Goal: Transaction & Acquisition: Purchase product/service

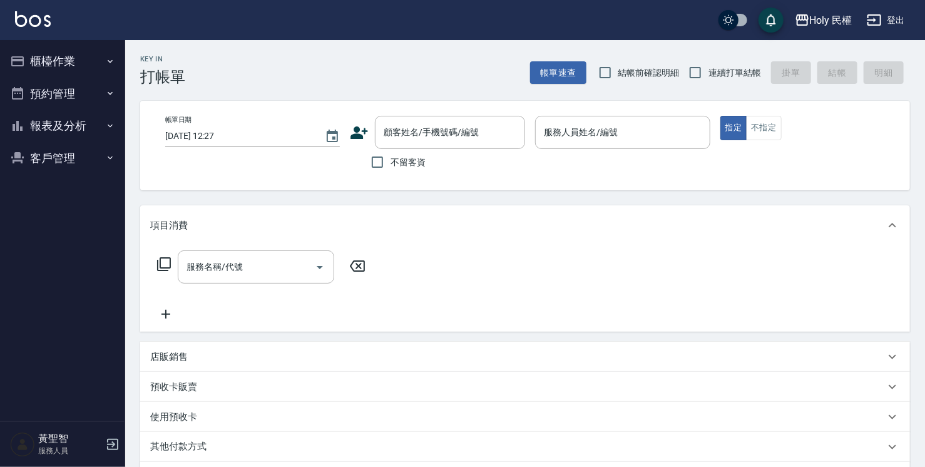
click at [45, 74] on button "櫃檯作業" at bounding box center [62, 61] width 115 height 33
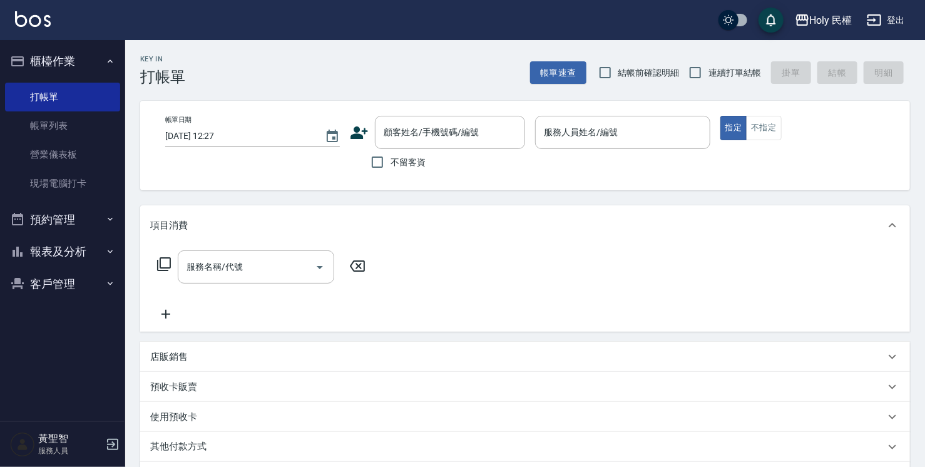
click at [77, 209] on button "預約管理" at bounding box center [62, 219] width 115 height 33
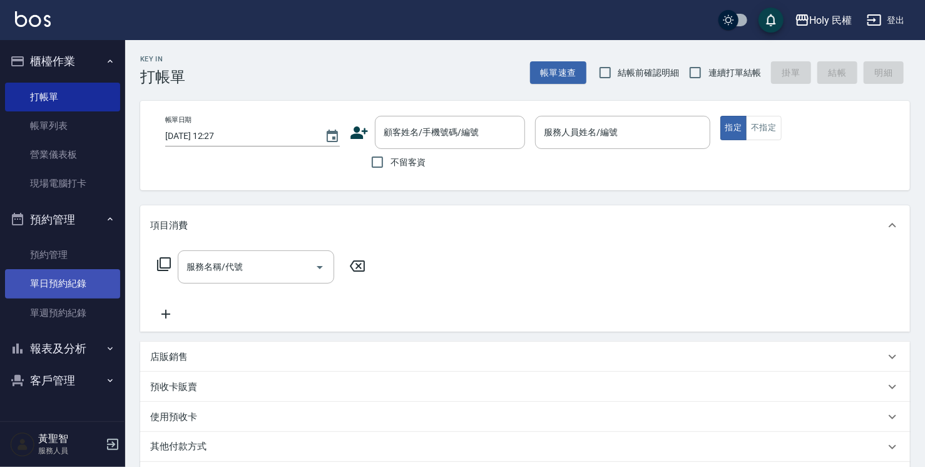
click at [66, 290] on link "單日預約紀錄" at bounding box center [62, 283] width 115 height 29
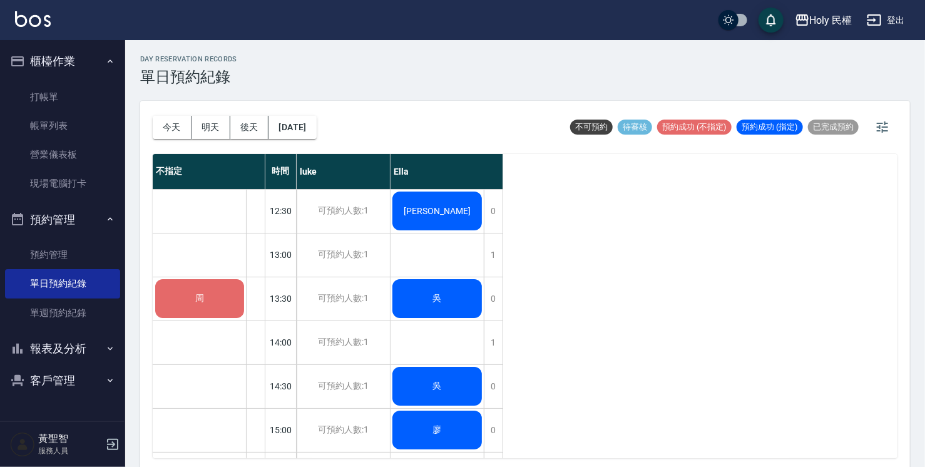
click at [88, 64] on button "櫃檯作業" at bounding box center [62, 61] width 115 height 33
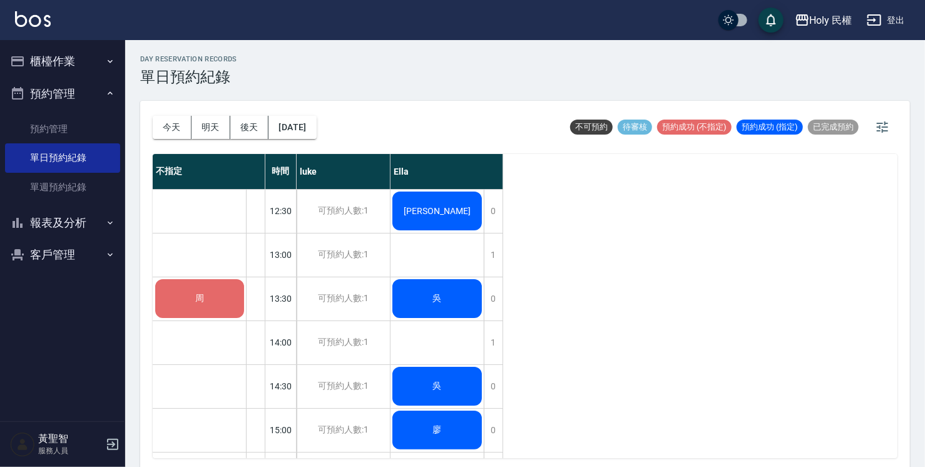
click at [471, 304] on div "吳" at bounding box center [437, 298] width 93 height 43
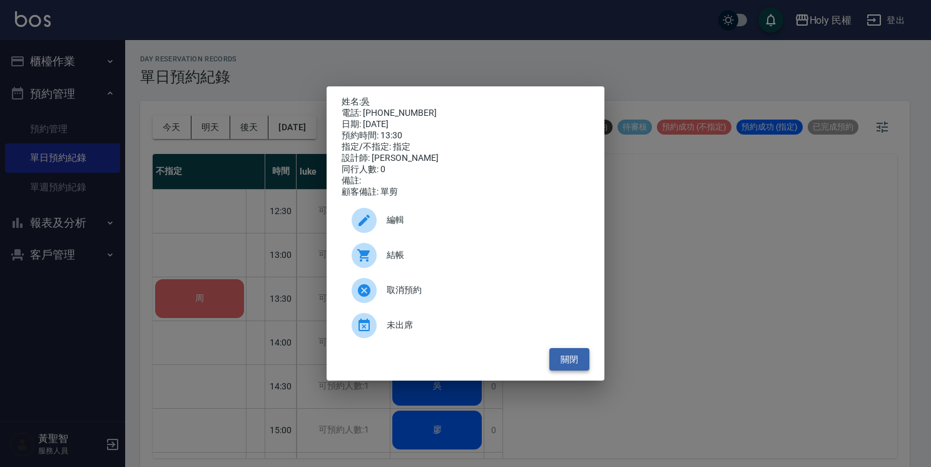
click at [581, 366] on button "關閉" at bounding box center [569, 359] width 40 height 23
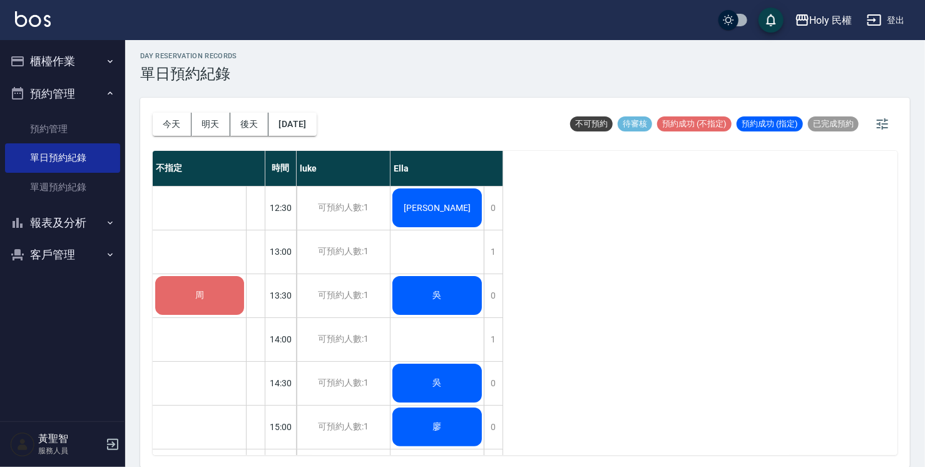
click at [197, 297] on span "周" at bounding box center [200, 295] width 14 height 11
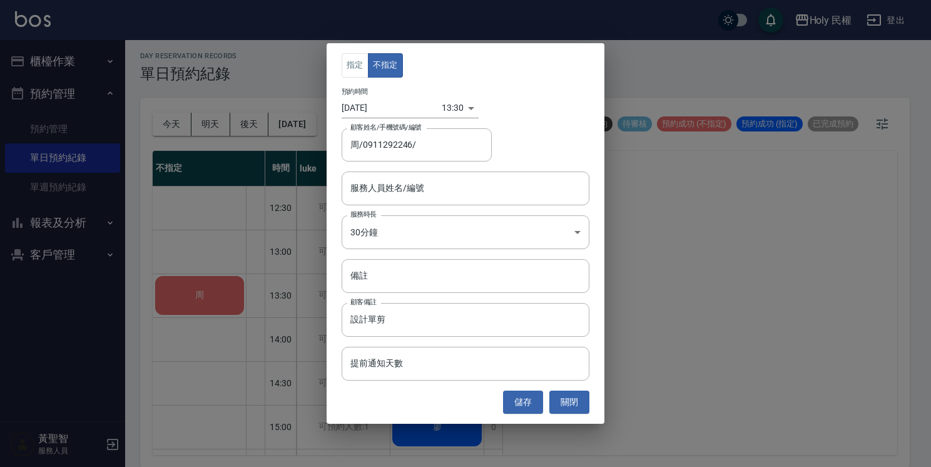
type input "周/0911292246/"
click at [433, 184] on input "服務人員姓名/編號" at bounding box center [465, 188] width 237 height 22
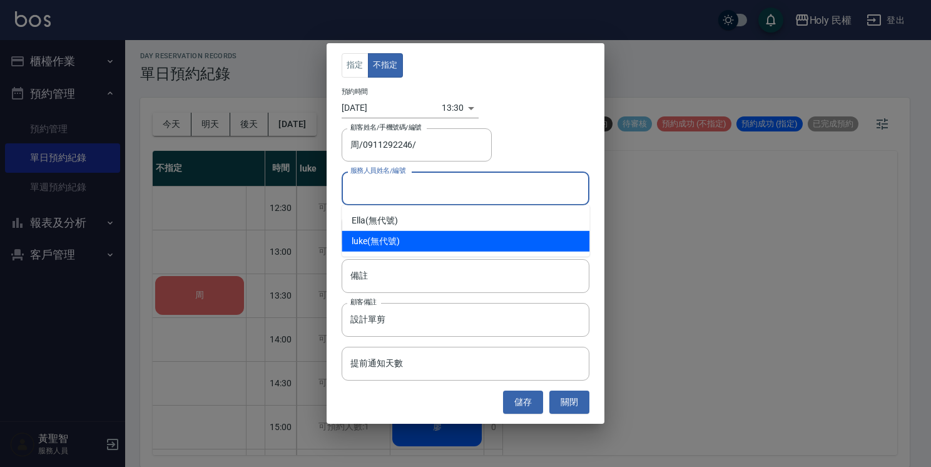
click at [374, 235] on div "luke (無代號)" at bounding box center [466, 241] width 248 height 21
type input "luke(無代號)"
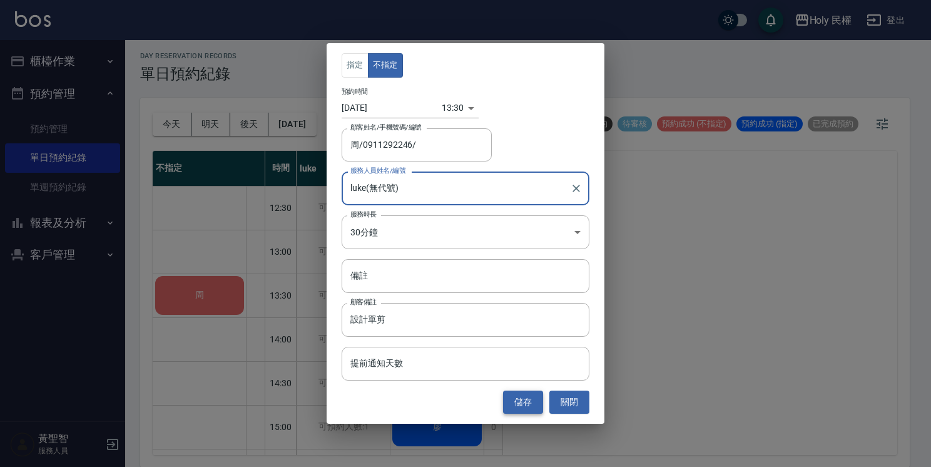
click at [519, 404] on button "儲存" at bounding box center [523, 402] width 40 height 23
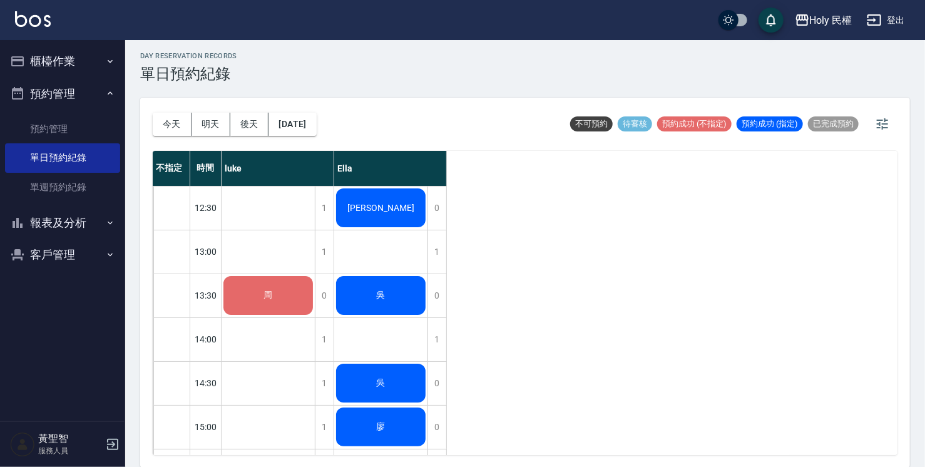
click at [293, 302] on div "周" at bounding box center [268, 295] width 93 height 43
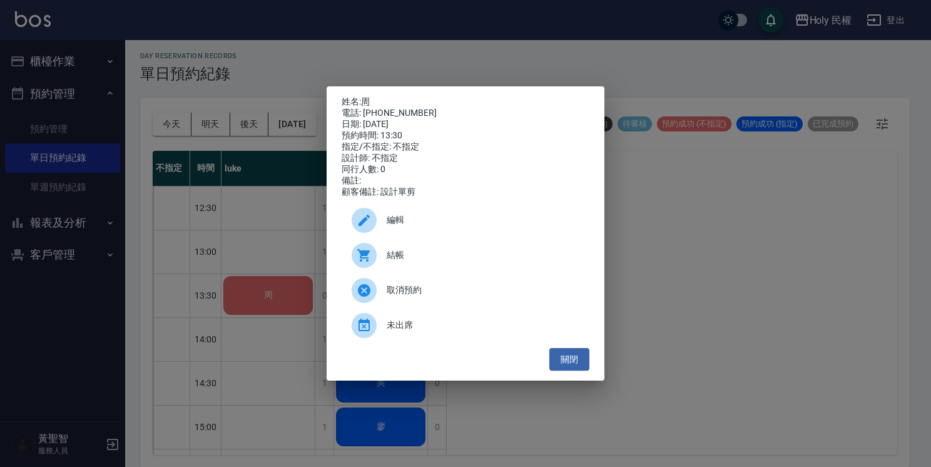
click at [420, 262] on span "結帳" at bounding box center [483, 254] width 193 height 13
click at [570, 362] on button "關閉" at bounding box center [569, 359] width 40 height 23
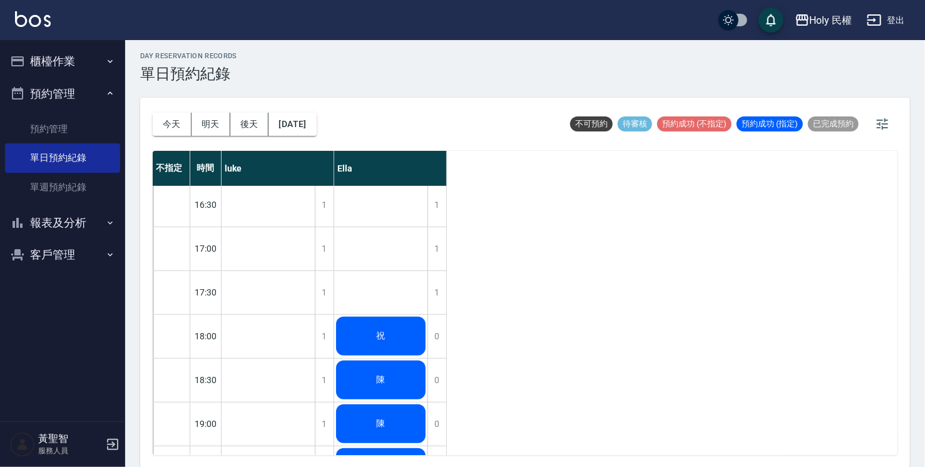
scroll to position [441, 0]
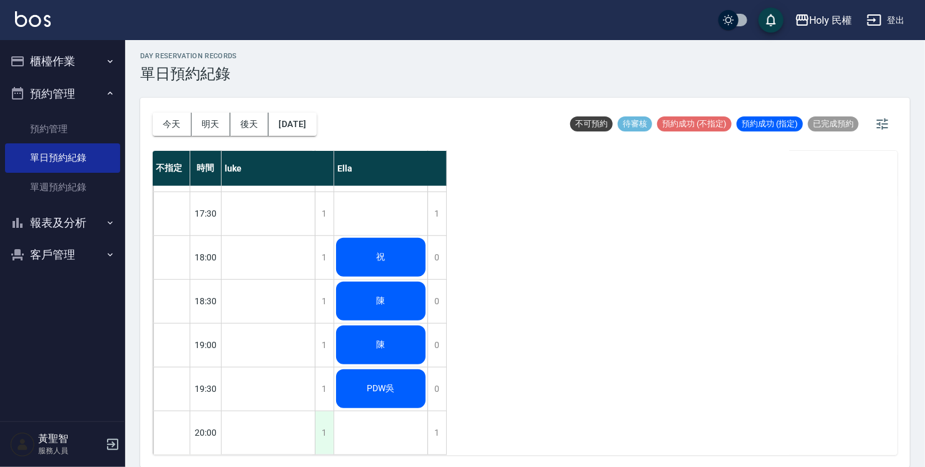
click at [320, 421] on div "1" at bounding box center [324, 432] width 19 height 43
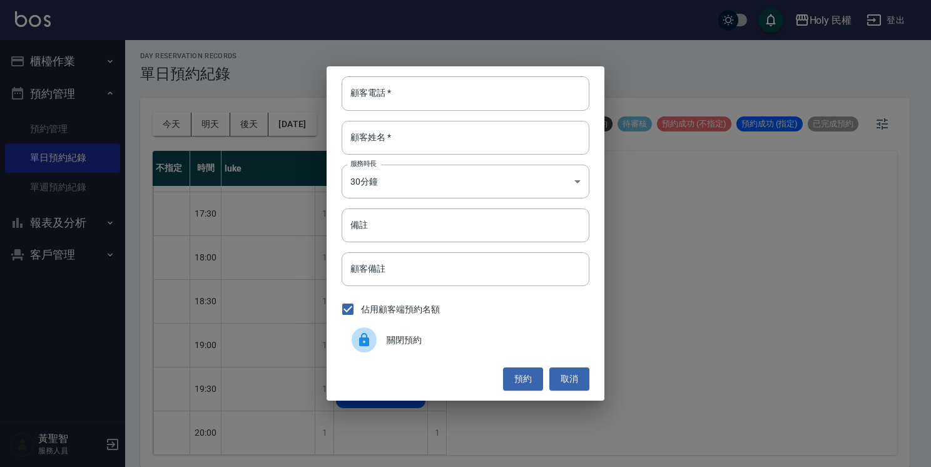
click at [376, 345] on div at bounding box center [369, 339] width 35 height 25
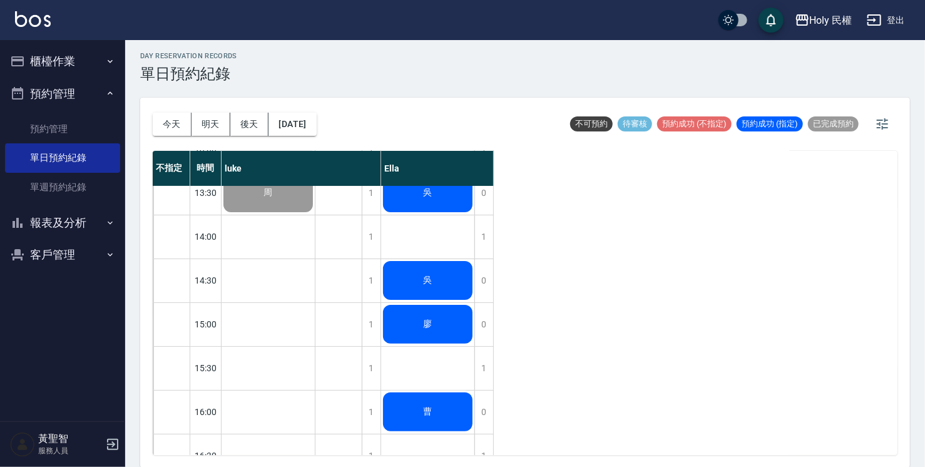
scroll to position [125, 0]
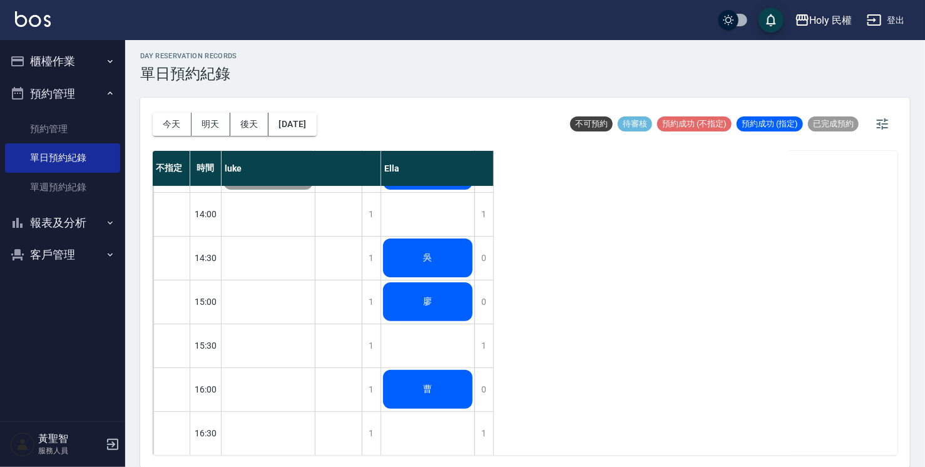
click at [455, 322] on div "廖" at bounding box center [427, 301] width 93 height 43
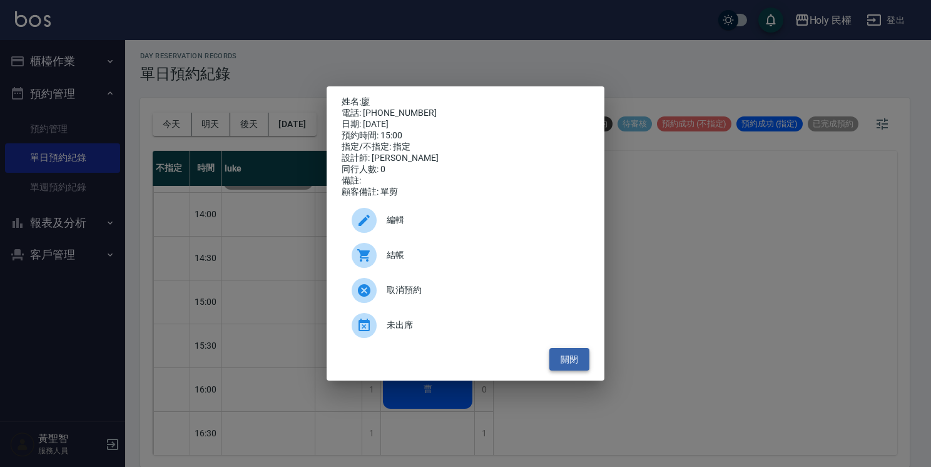
click at [570, 367] on button "關閉" at bounding box center [569, 359] width 40 height 23
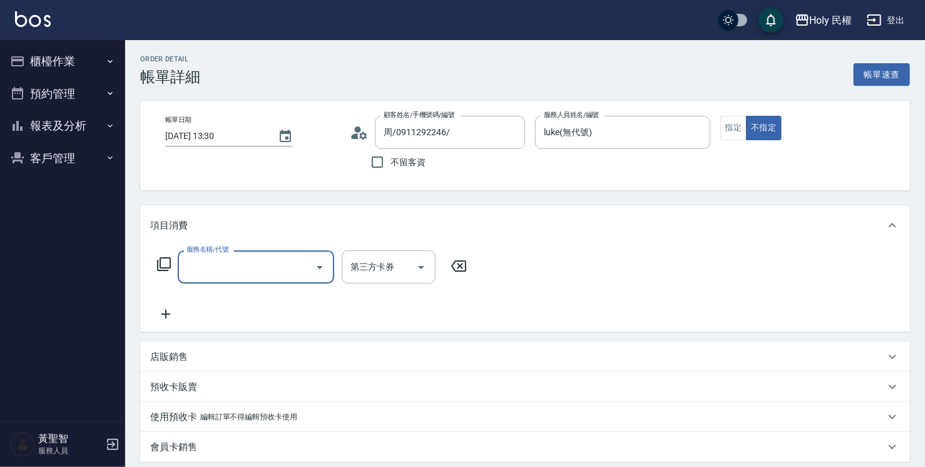
click at [281, 277] on input "服務名稱/代號" at bounding box center [246, 267] width 126 height 22
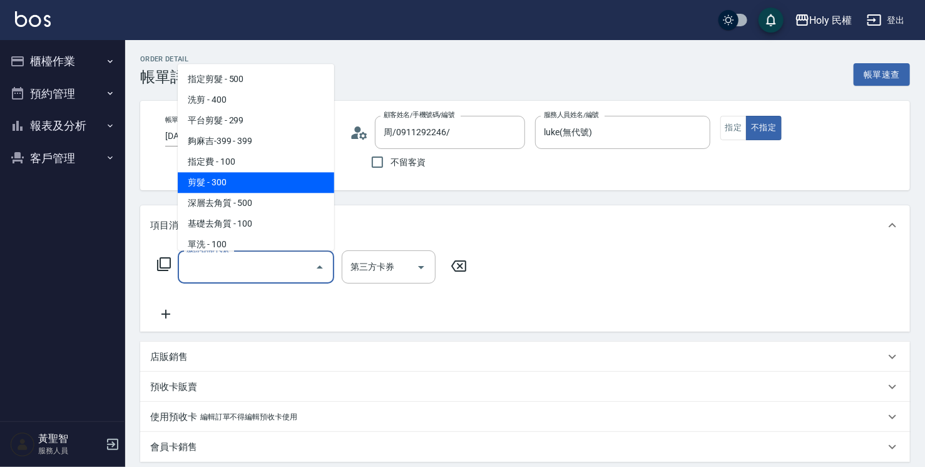
click at [254, 178] on span "剪髮 - 300" at bounding box center [256, 182] width 156 height 21
type input "剪髮(C02)"
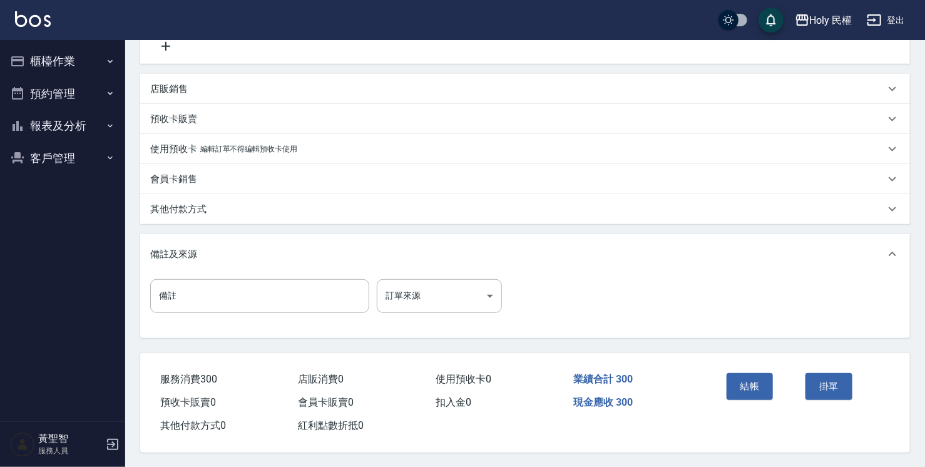
scroll to position [273, 0]
click at [749, 387] on button "結帳" at bounding box center [750, 385] width 47 height 26
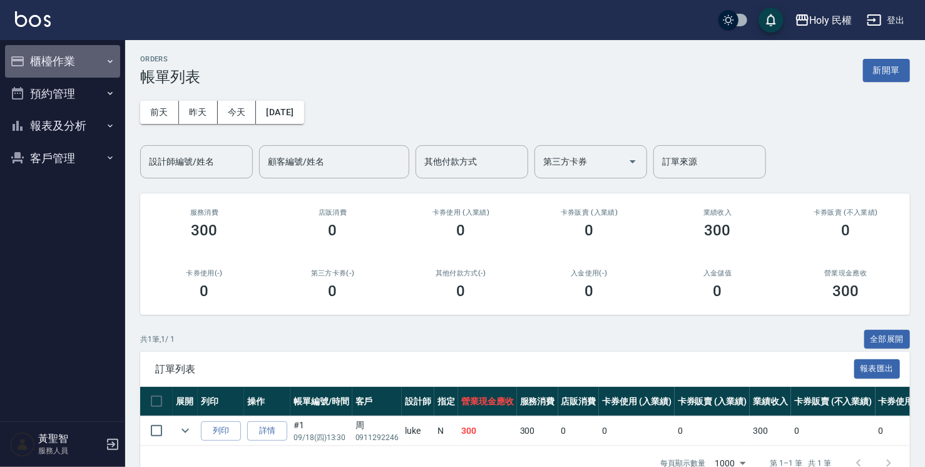
click at [38, 57] on button "櫃檯作業" at bounding box center [62, 61] width 115 height 33
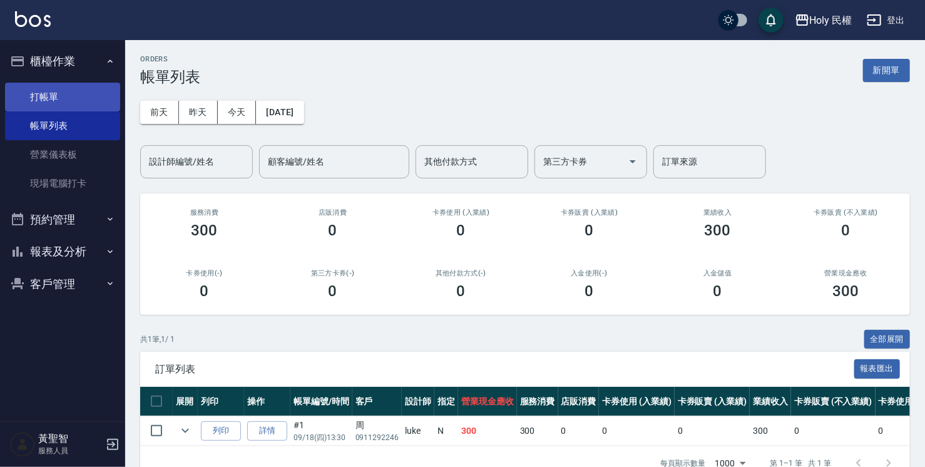
click at [61, 93] on link "打帳單" at bounding box center [62, 97] width 115 height 29
